Goal: Task Accomplishment & Management: Use online tool/utility

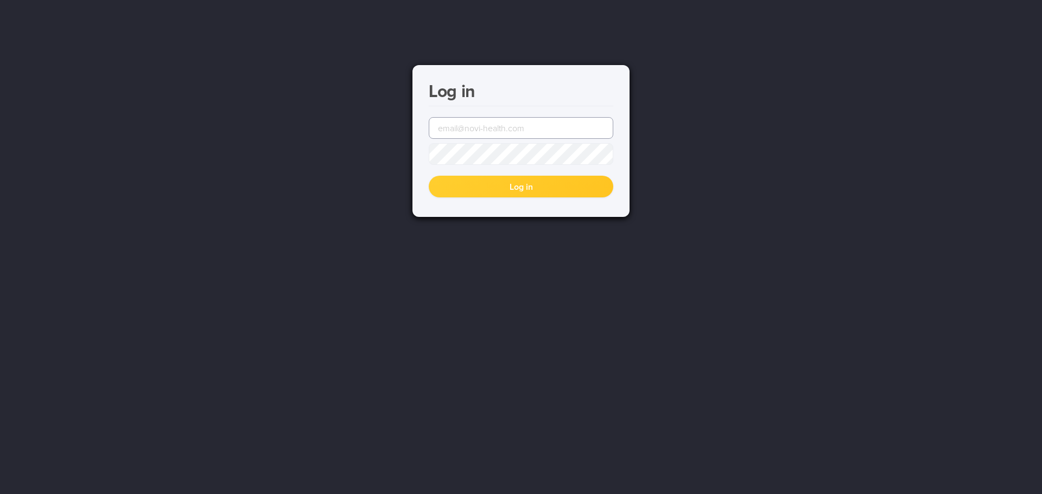
type input "[EMAIL_ADDRESS][DOMAIN_NAME]"
click at [509, 189] on button "Log in" at bounding box center [521, 187] width 184 height 22
click at [510, 191] on button "Log in" at bounding box center [521, 187] width 184 height 22
click at [474, 195] on button "Log in" at bounding box center [521, 187] width 184 height 22
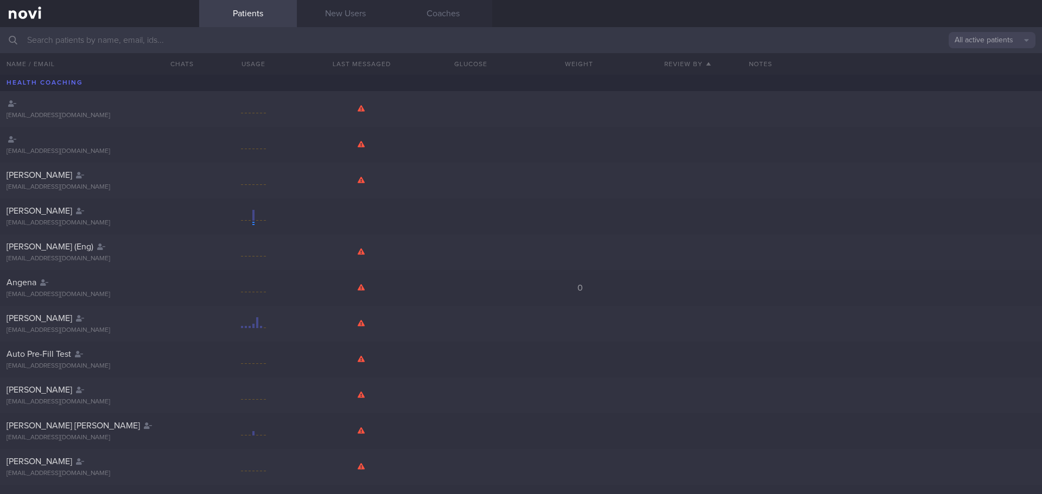
click at [167, 40] on input "text" at bounding box center [521, 40] width 1042 height 26
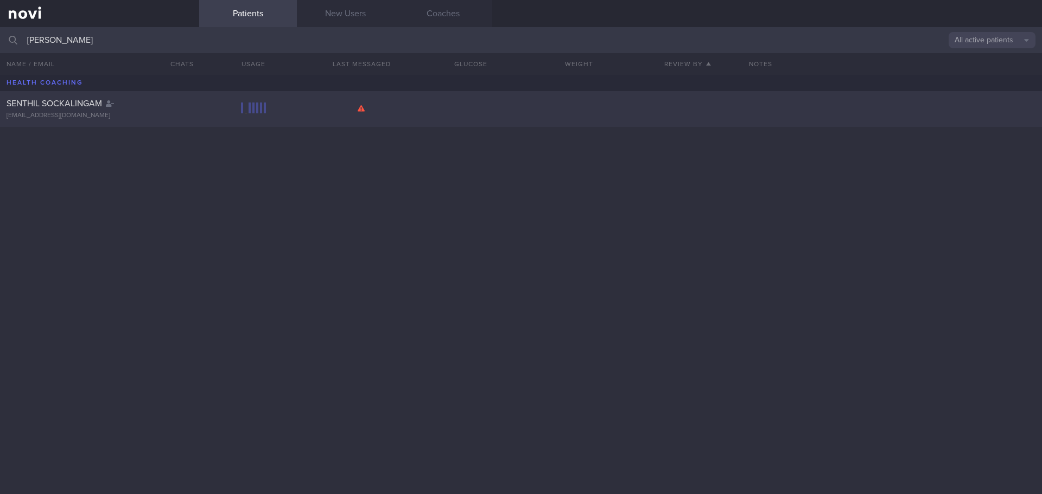
click at [171, 107] on div "SENTHIL SOCKALINGAM" at bounding box center [98, 103] width 183 height 11
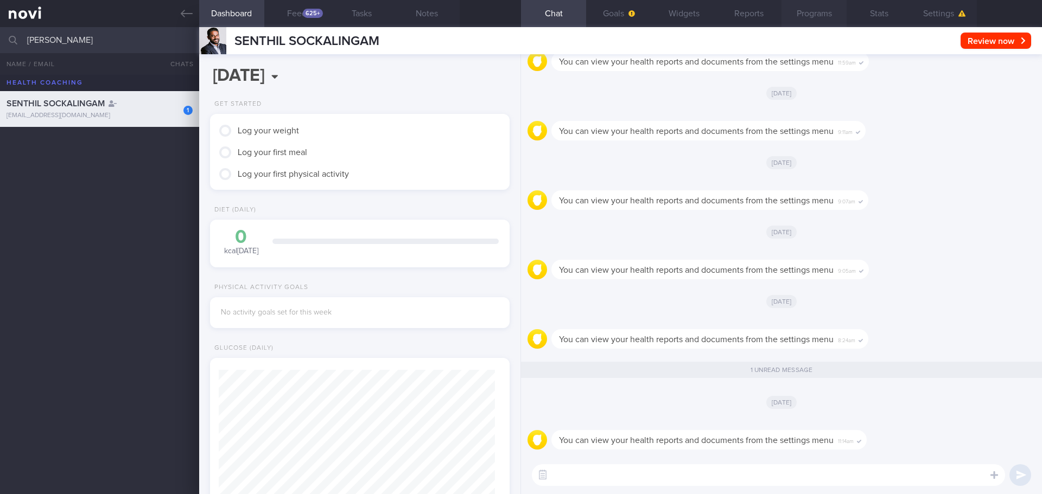
scroll to position [138, 277]
click at [761, 12] on button "Reports" at bounding box center [748, 13] width 65 height 27
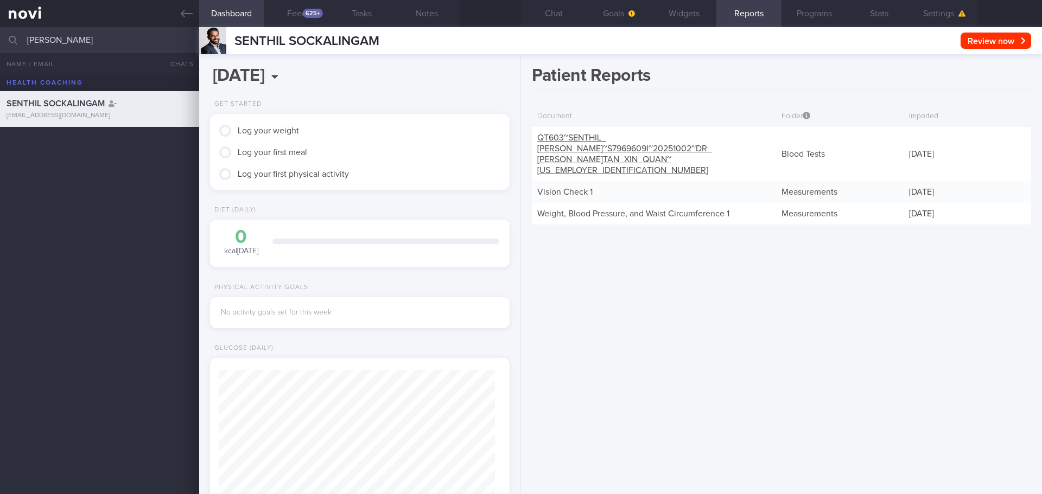
click at [712, 148] on link "QT603~SENTHIL_ [PERSON_NAME]~S7969609I~20251002~DR_ [PERSON_NAME] XIN_ QUAN~[US…" at bounding box center [624, 153] width 175 height 41
click at [560, 188] on link "Vision Check 1" at bounding box center [564, 192] width 55 height 9
click at [603, 149] on link "QT603~SENTHIL_ [PERSON_NAME]~S7969609I~20251002~DR_ [PERSON_NAME] XIN_ QUAN~[US…" at bounding box center [624, 153] width 175 height 41
click at [650, 154] on div "QT603~SENTHIL_ [PERSON_NAME]~S7969609I~20251002~DR_ [PERSON_NAME] XIN_ QUAN~[US…" at bounding box center [654, 154] width 244 height 54
click at [300, 15] on button "Feed 625+" at bounding box center [296, 13] width 65 height 27
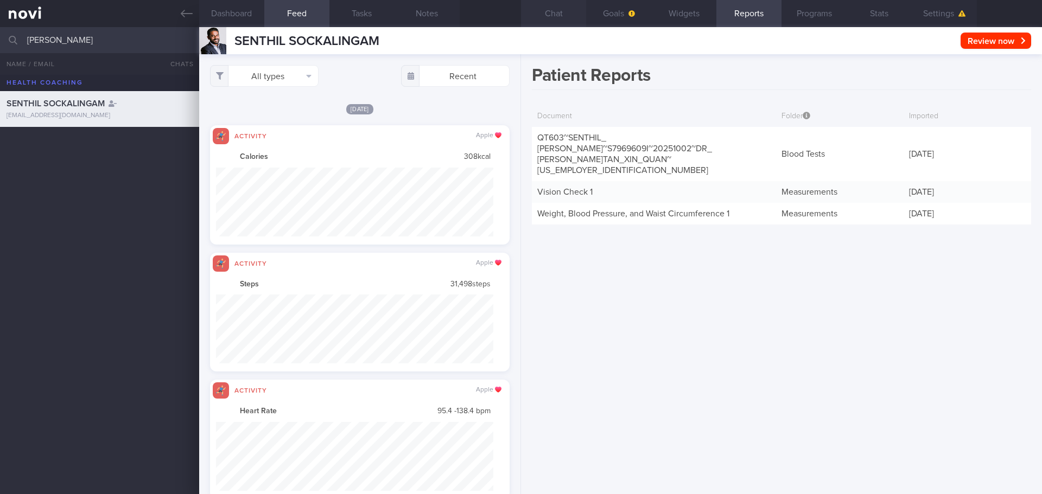
click at [562, 12] on button "Chat" at bounding box center [553, 13] width 65 height 27
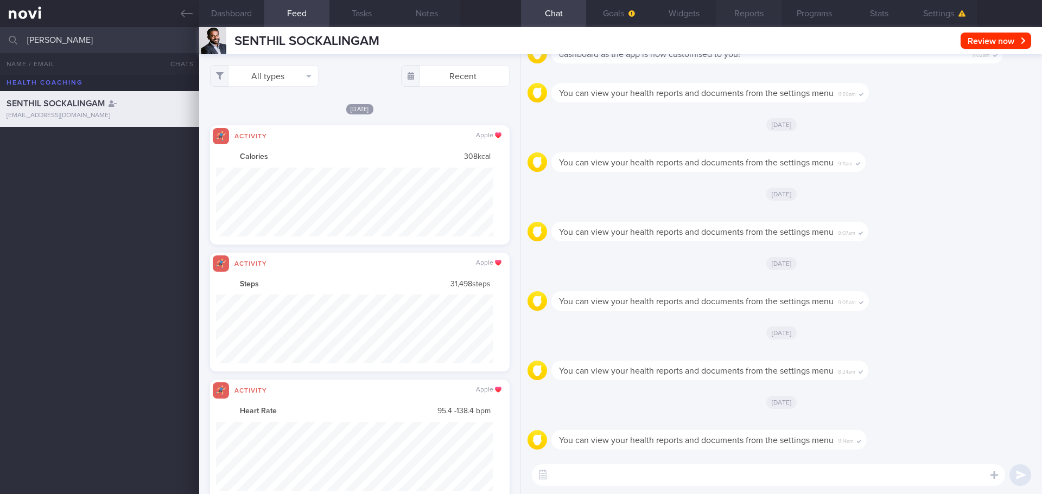
click at [736, 14] on button "Reports" at bounding box center [748, 13] width 65 height 27
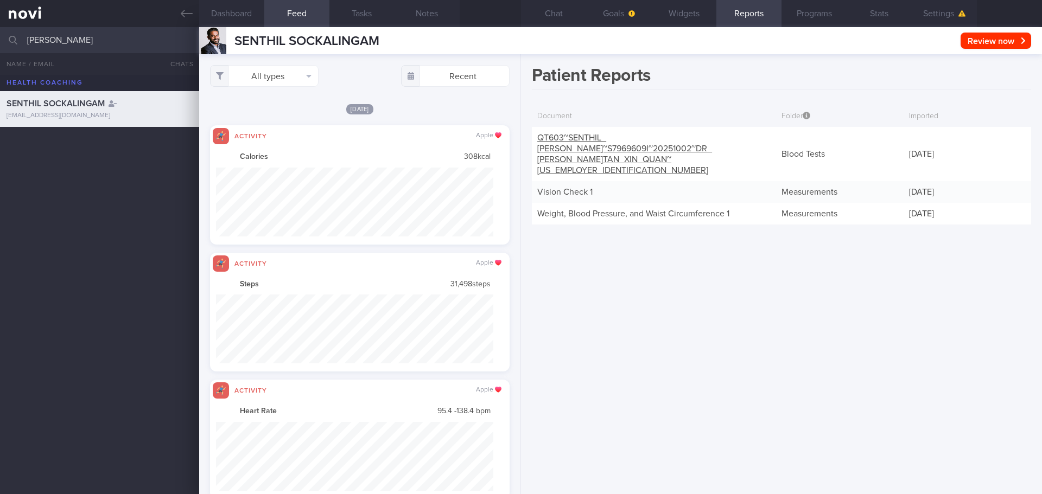
click at [606, 139] on link "QT603~SENTHIL_ [PERSON_NAME]~S7969609I~20251002~DR_ [PERSON_NAME] XIN_ QUAN~[US…" at bounding box center [624, 153] width 175 height 41
drag, startPoint x: 89, startPoint y: 37, endPoint x: 0, endPoint y: 36, distance: 89.0
click at [0, 36] on input "[PERSON_NAME]" at bounding box center [521, 40] width 1042 height 26
click at [148, 41] on input "[PERSON_NAME][EMAIL_ADDRESS][DOMAIN_NAME]" at bounding box center [521, 40] width 1042 height 26
type input "[PERSON_NAME][EMAIL_ADDRESS][DOMAIN_NAME]"
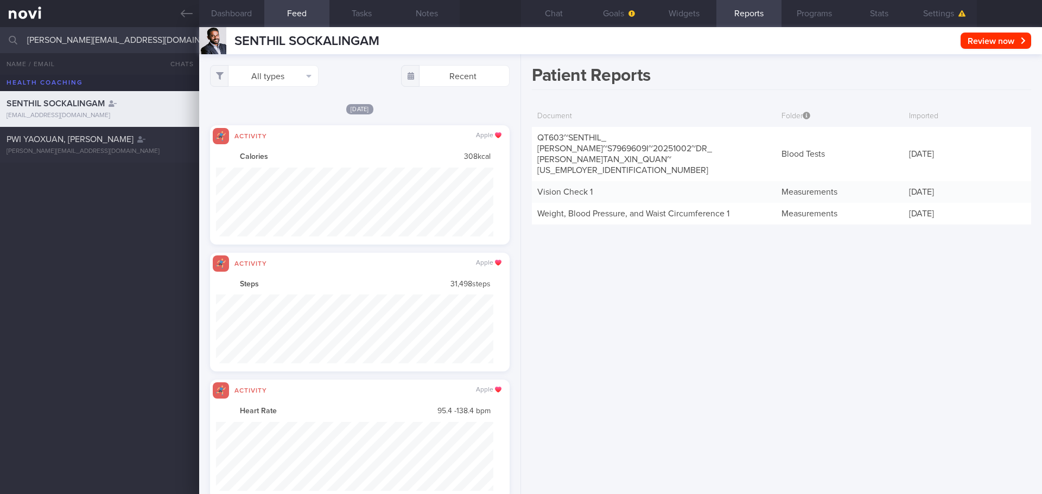
click at [86, 285] on div "[PERSON_NAME] [EMAIL_ADDRESS][DOMAIN_NAME] PWI YAOXUAN, ERNEST [EMAIL_ADDRESS][…" at bounding box center [521, 284] width 1042 height 419
click at [55, 152] on div "[PERSON_NAME][EMAIL_ADDRESS][DOMAIN_NAME]" at bounding box center [100, 152] width 186 height 8
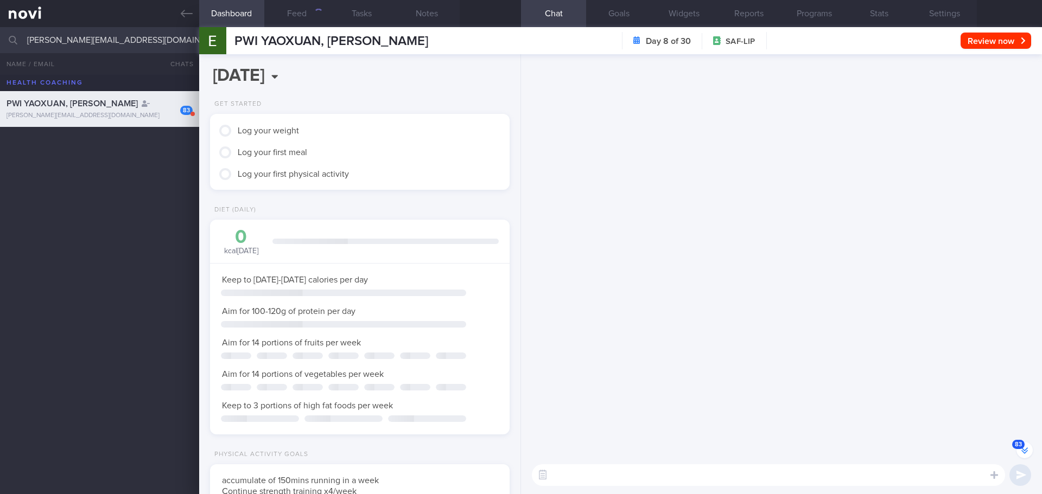
scroll to position [-3637, 0]
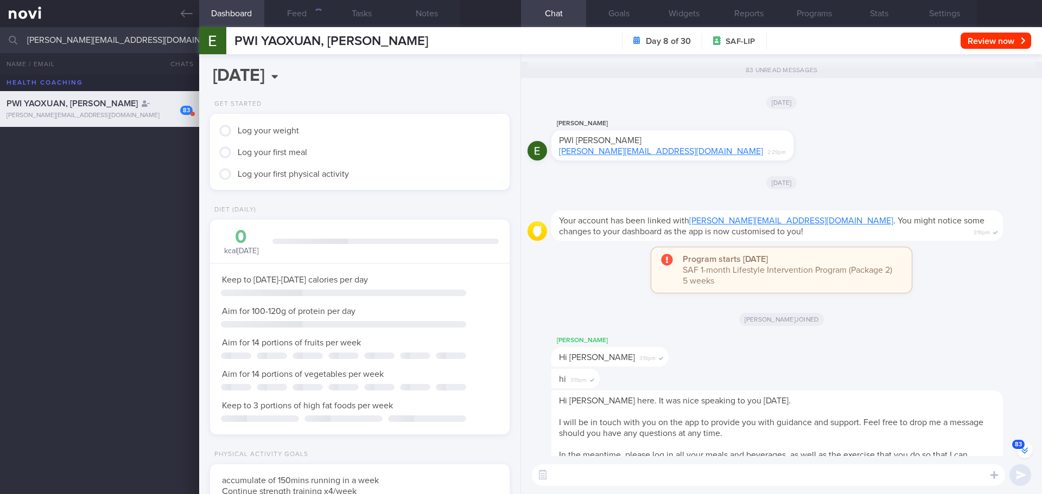
click at [1024, 453] on icon "button" at bounding box center [1024, 452] width 7 height 4
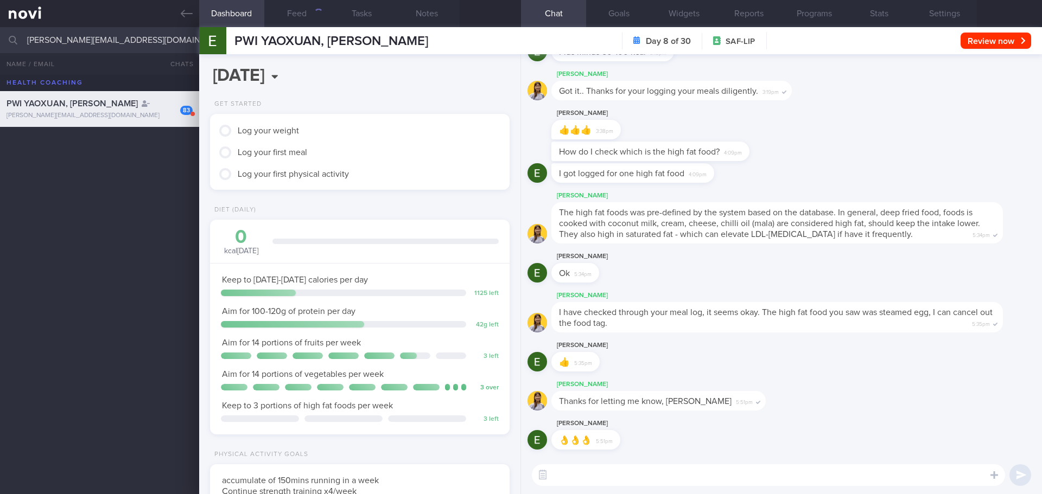
scroll to position [151, 272]
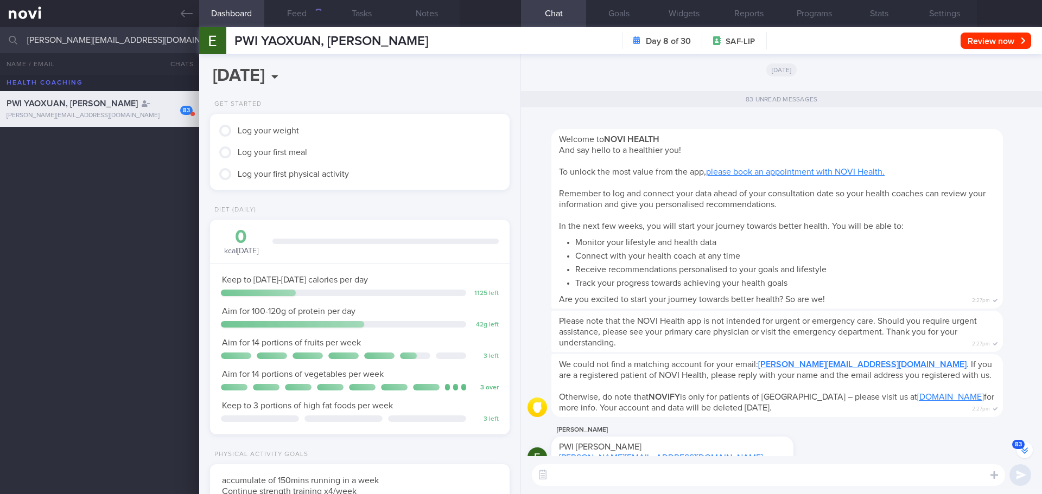
click at [1020, 453] on button "83" at bounding box center [1024, 450] width 16 height 16
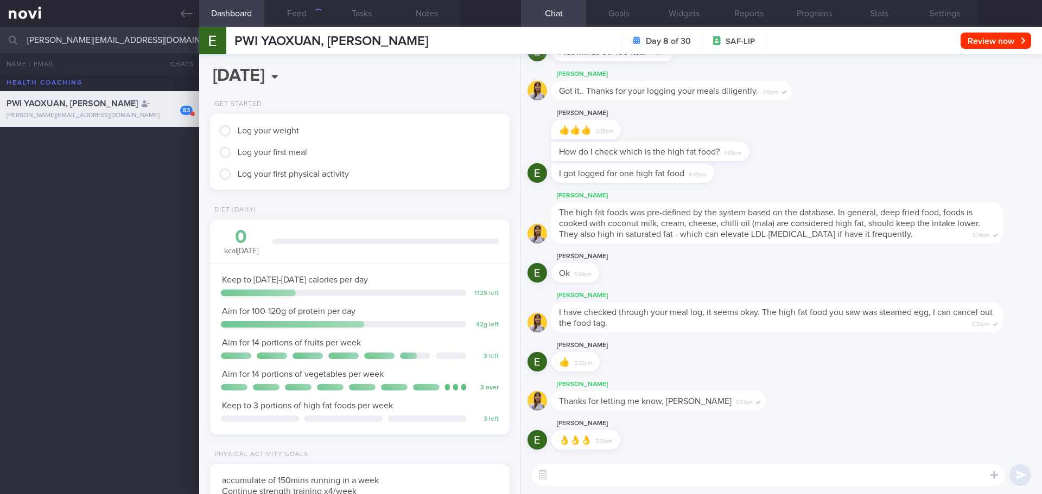
scroll to position [0, 0]
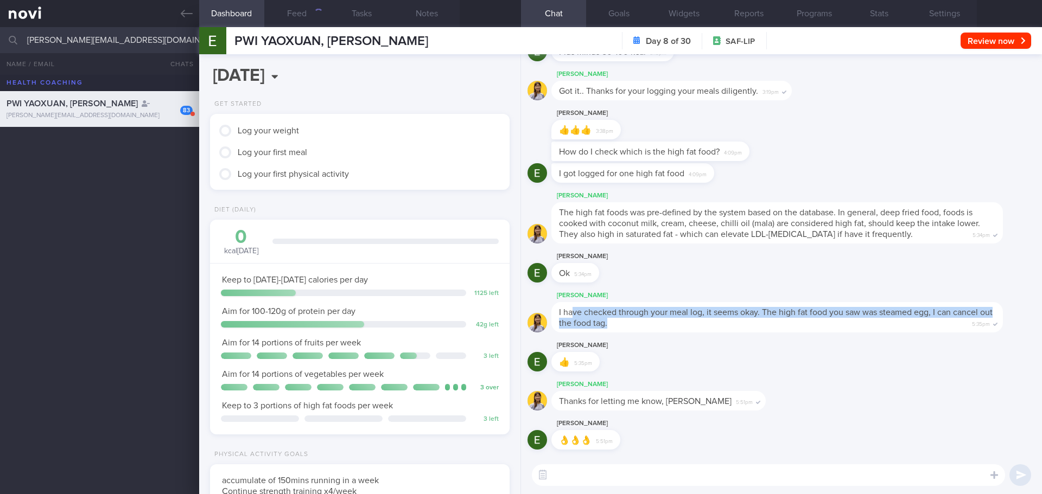
drag, startPoint x: 648, startPoint y: 324, endPoint x: 572, endPoint y: 314, distance: 76.6
click at [572, 314] on div "I have checked through your meal log, it seems okay. The high fat food you saw …" at bounding box center [776, 317] width 451 height 30
click at [572, 314] on span "I have checked through your meal log, it seems okay. The high fat food you saw …" at bounding box center [776, 318] width 434 height 20
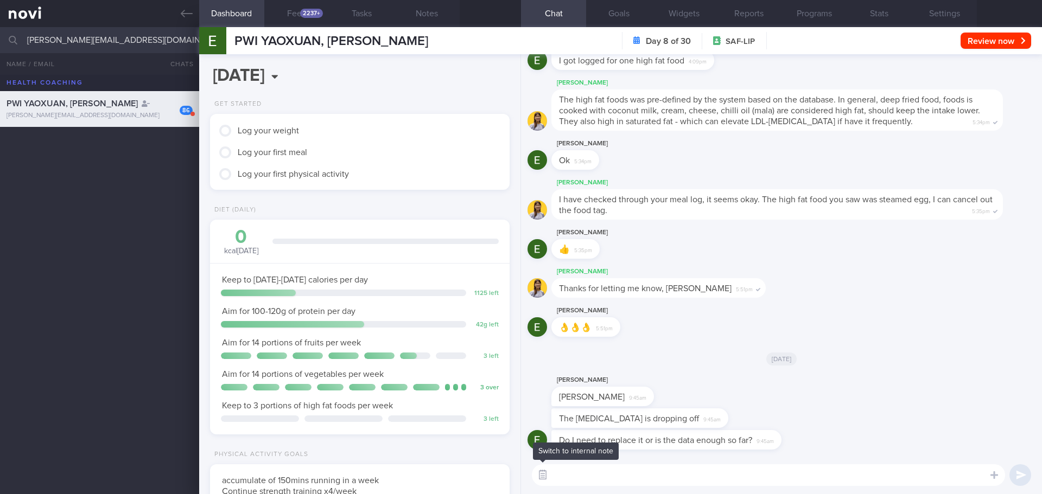
click at [544, 476] on button "button" at bounding box center [543, 476] width 20 height 20
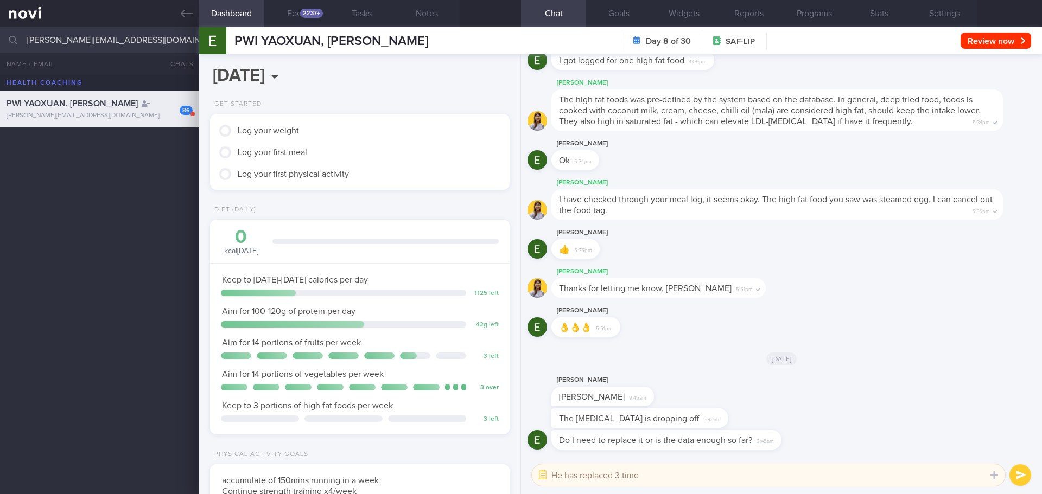
type textarea "He has replaced 3 times"
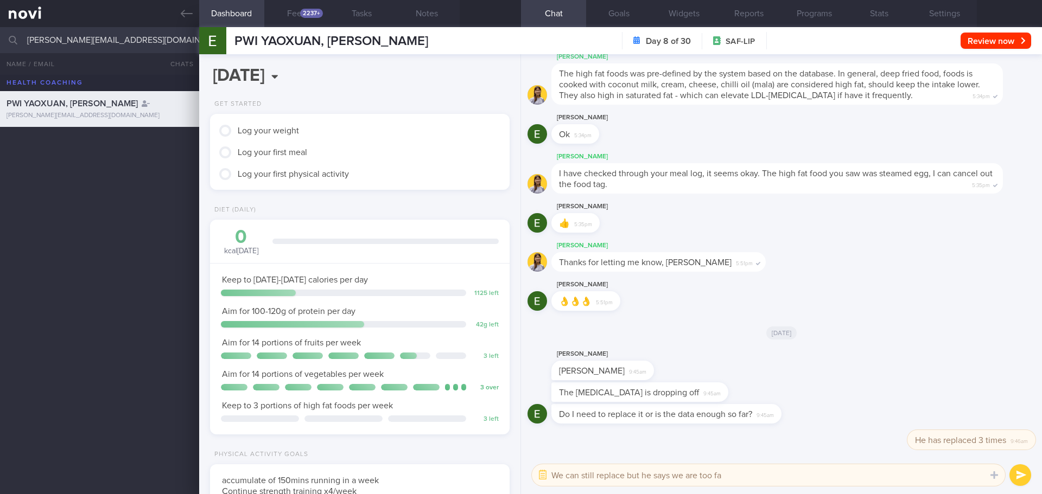
type textarea "We can still replace but he says we are too far"
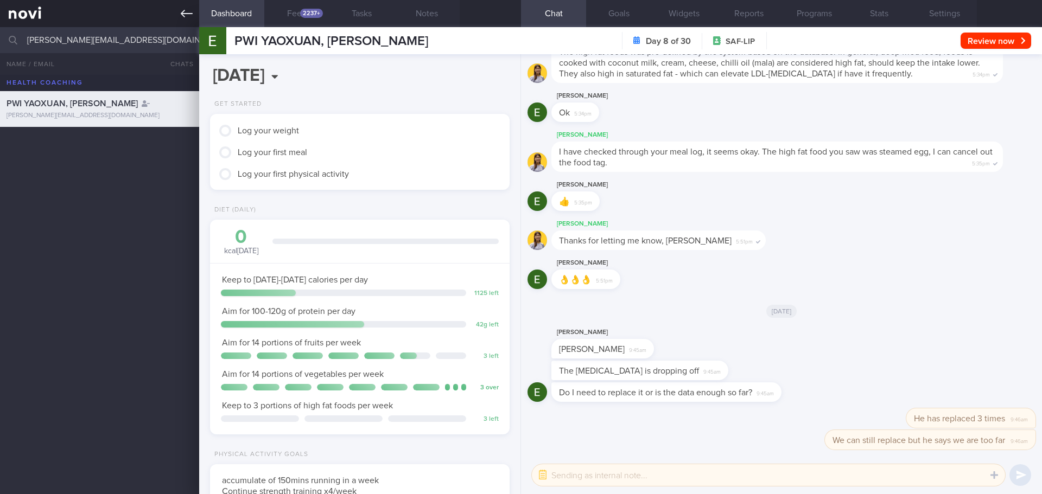
drag, startPoint x: 149, startPoint y: 41, endPoint x: 0, endPoint y: 24, distance: 149.6
click at [0, 24] on div "Patients New Users Coaches [PERSON_NAME][EMAIL_ADDRESS][DOMAIN_NAME] All active…" at bounding box center [521, 247] width 1042 height 494
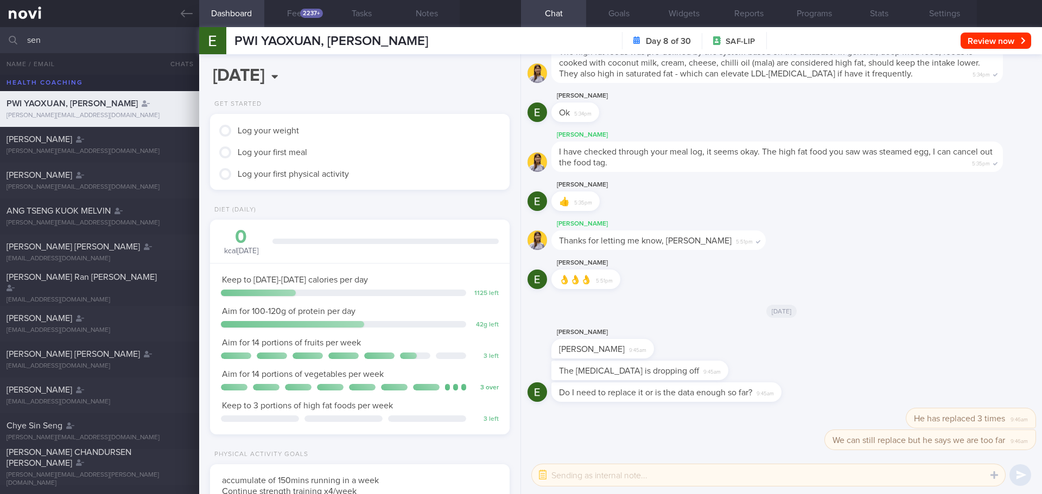
type input "sen"
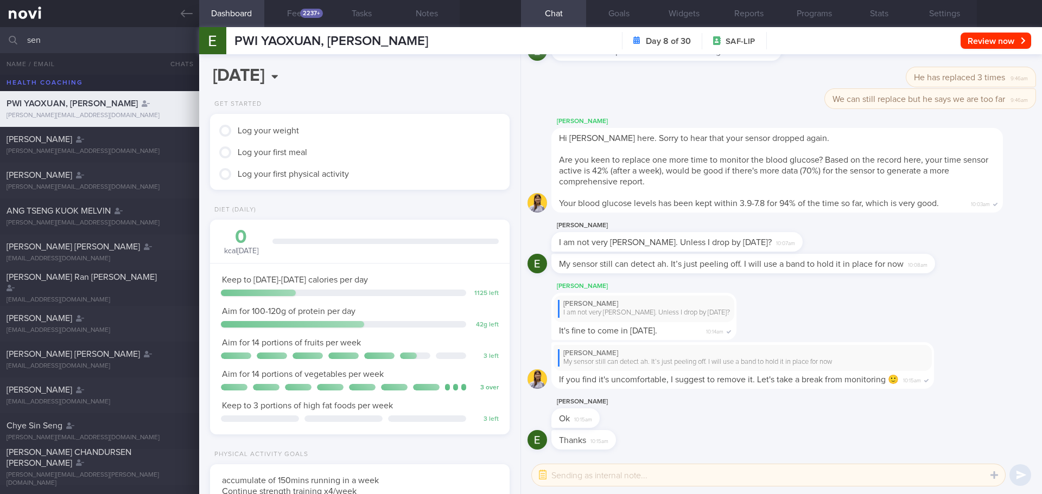
click at [761, 436] on div "Thanks 10:15am" at bounding box center [781, 443] width 508 height 26
drag, startPoint x: 290, startPoint y: 17, endPoint x: 189, endPoint y: 18, distance: 100.4
click at [290, 17] on button "Feed 2237+" at bounding box center [296, 13] width 65 height 27
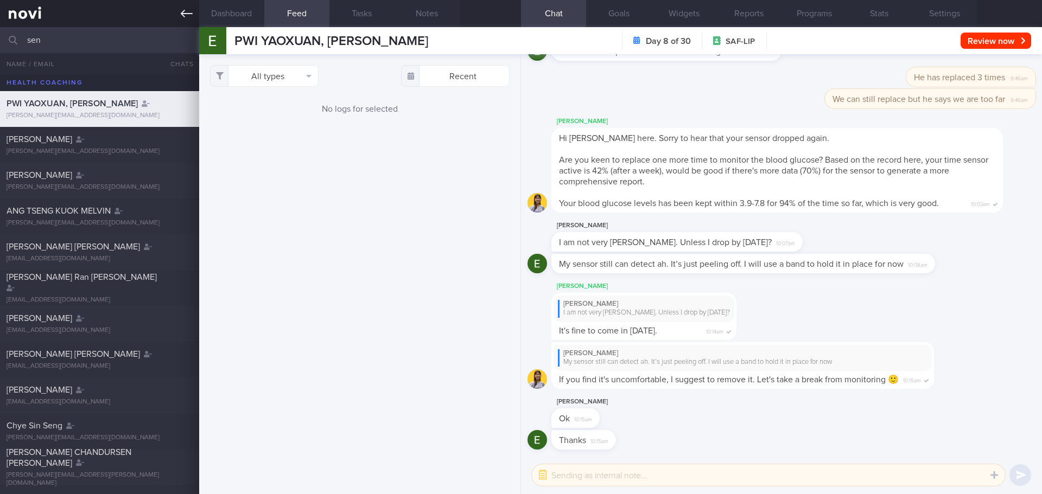
click at [181, 5] on link at bounding box center [99, 13] width 199 height 27
